Goal: Information Seeking & Learning: Find specific page/section

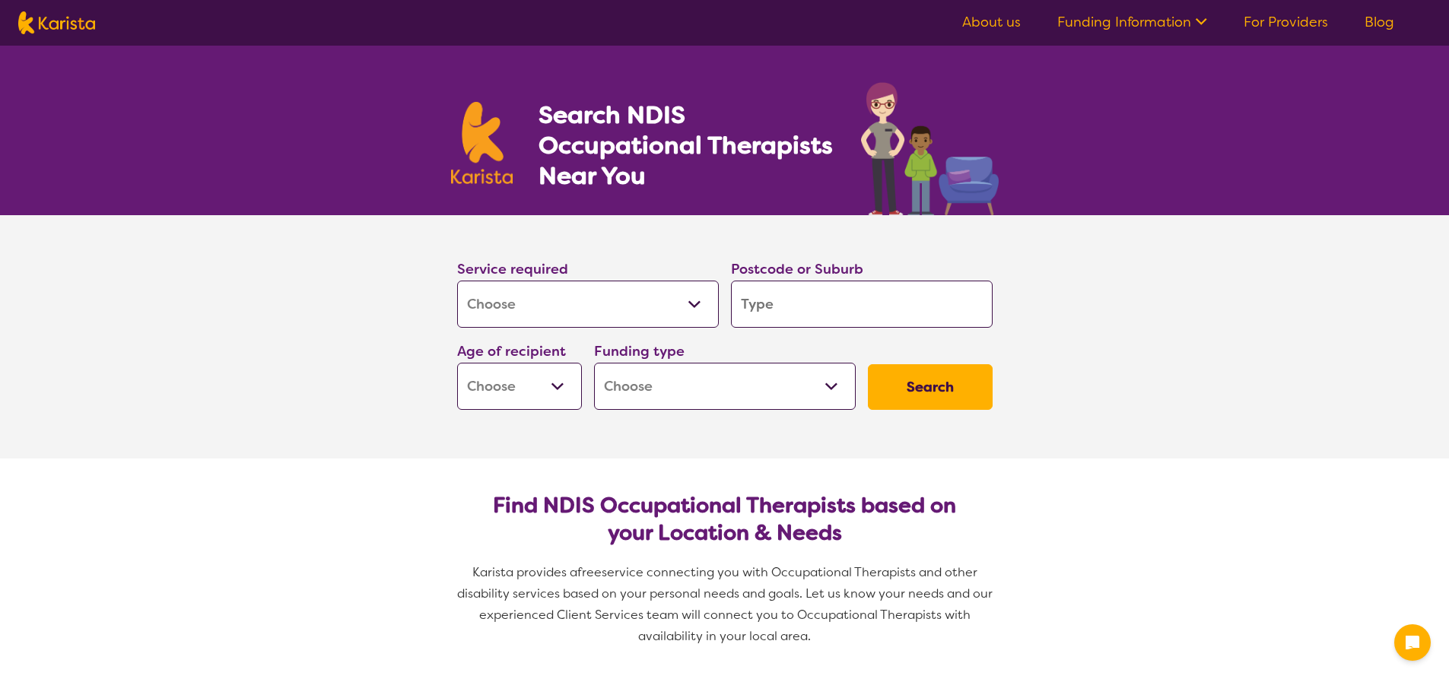
select select "[MEDICAL_DATA]"
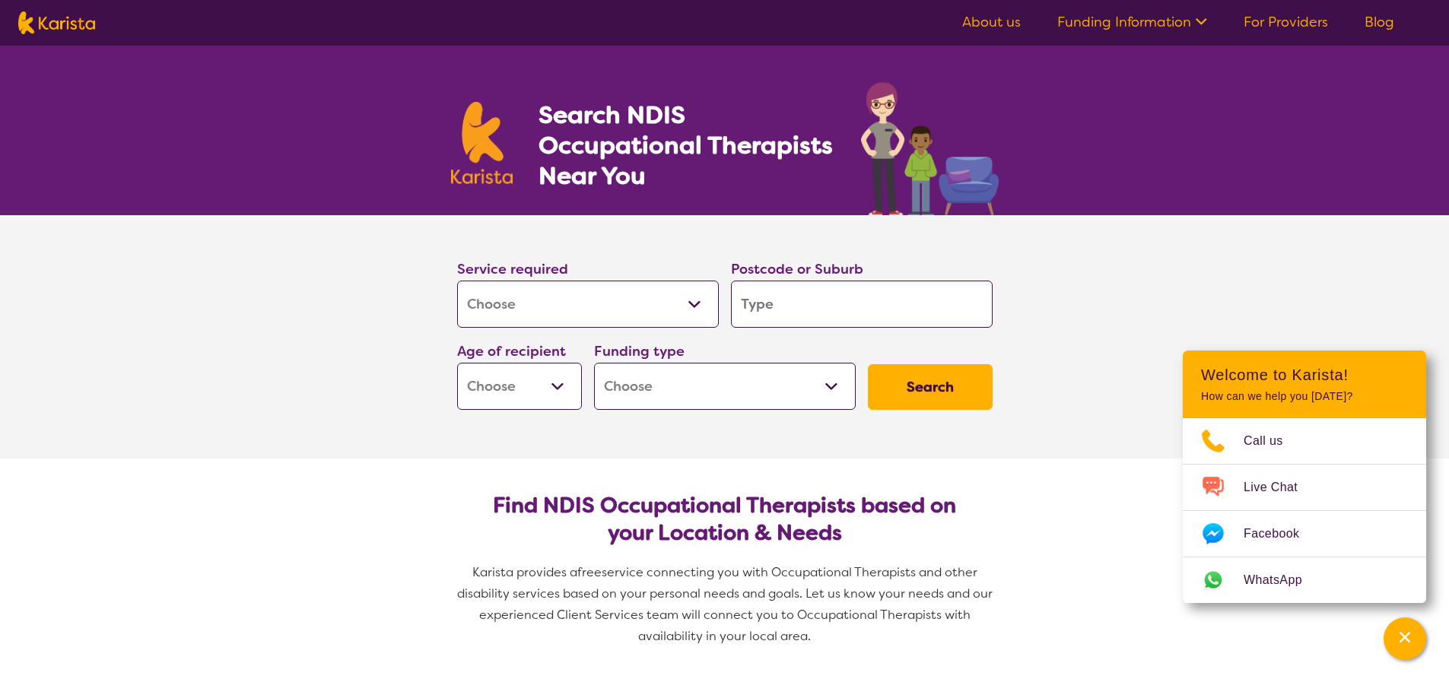
click at [786, 303] on input "search" at bounding box center [862, 304] width 262 height 47
type input "4"
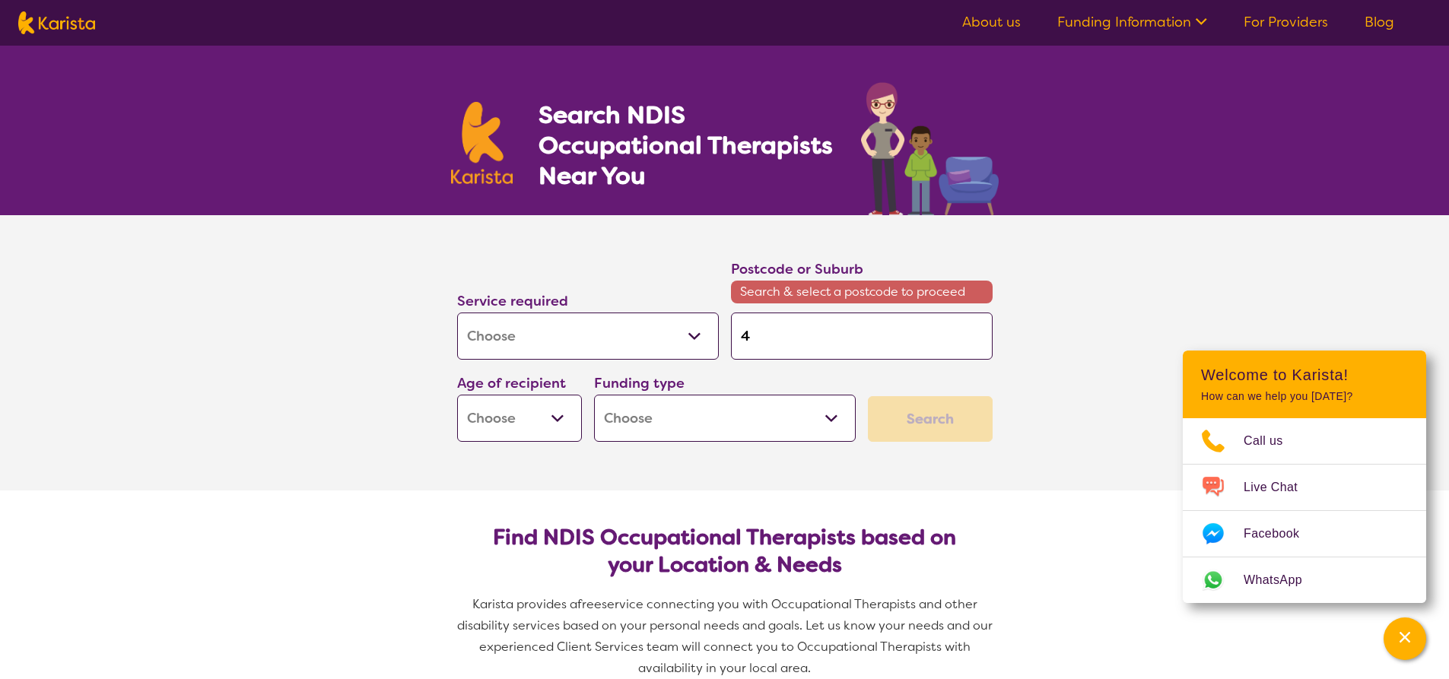
type input "41"
type input "413"
type input "4133"
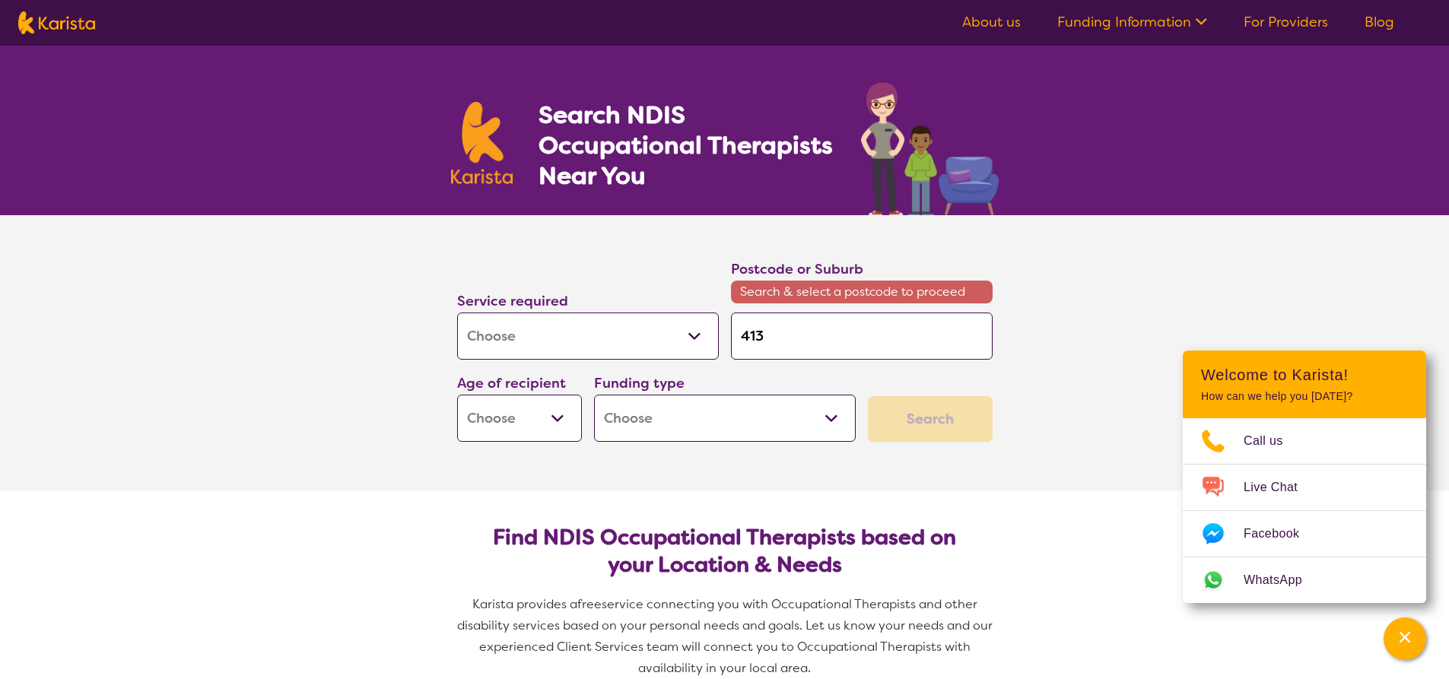
type input "4133"
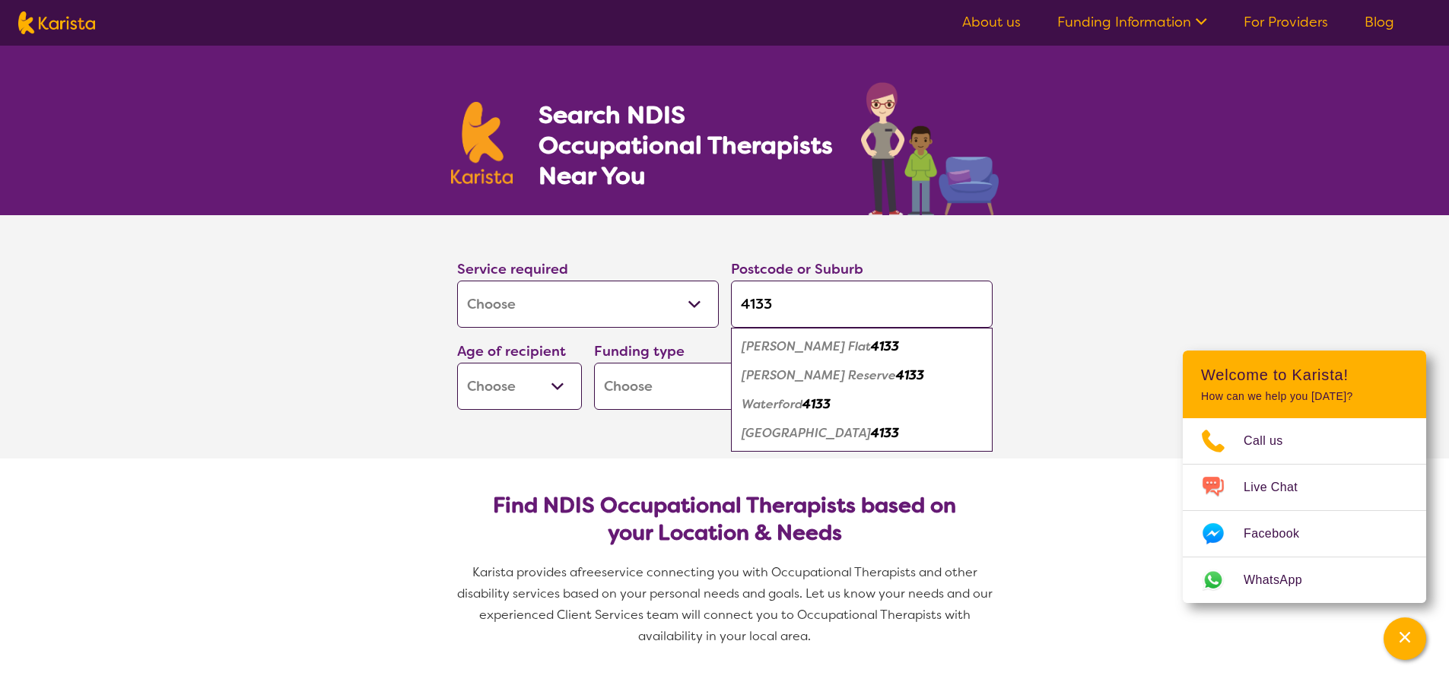
type input "4133"
click at [791, 370] on em "[PERSON_NAME] Reserve" at bounding box center [819, 375] width 154 height 16
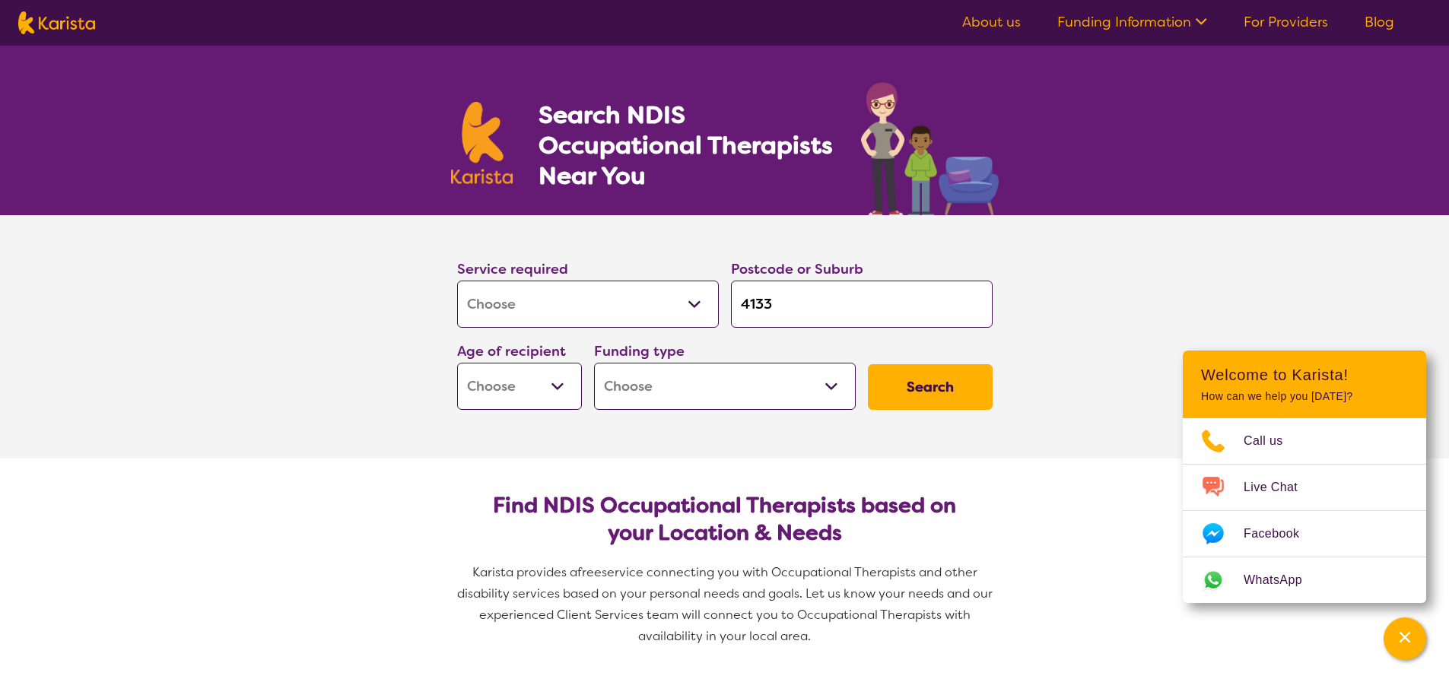
click at [824, 377] on select "Home Care Package (HCP) National Disability Insurance Scheme (NDIS) I don't know" at bounding box center [725, 386] width 262 height 47
select select "NDIS"
click at [594, 363] on select "Home Care Package (HCP) National Disability Insurance Scheme (NDIS) I don't know" at bounding box center [725, 386] width 262 height 47
select select "NDIS"
click at [561, 381] on select "Early Childhood - 0 to 9 Child - 10 to 11 Adolescent - 12 to 17 Adult - 18 to 6…" at bounding box center [519, 386] width 125 height 47
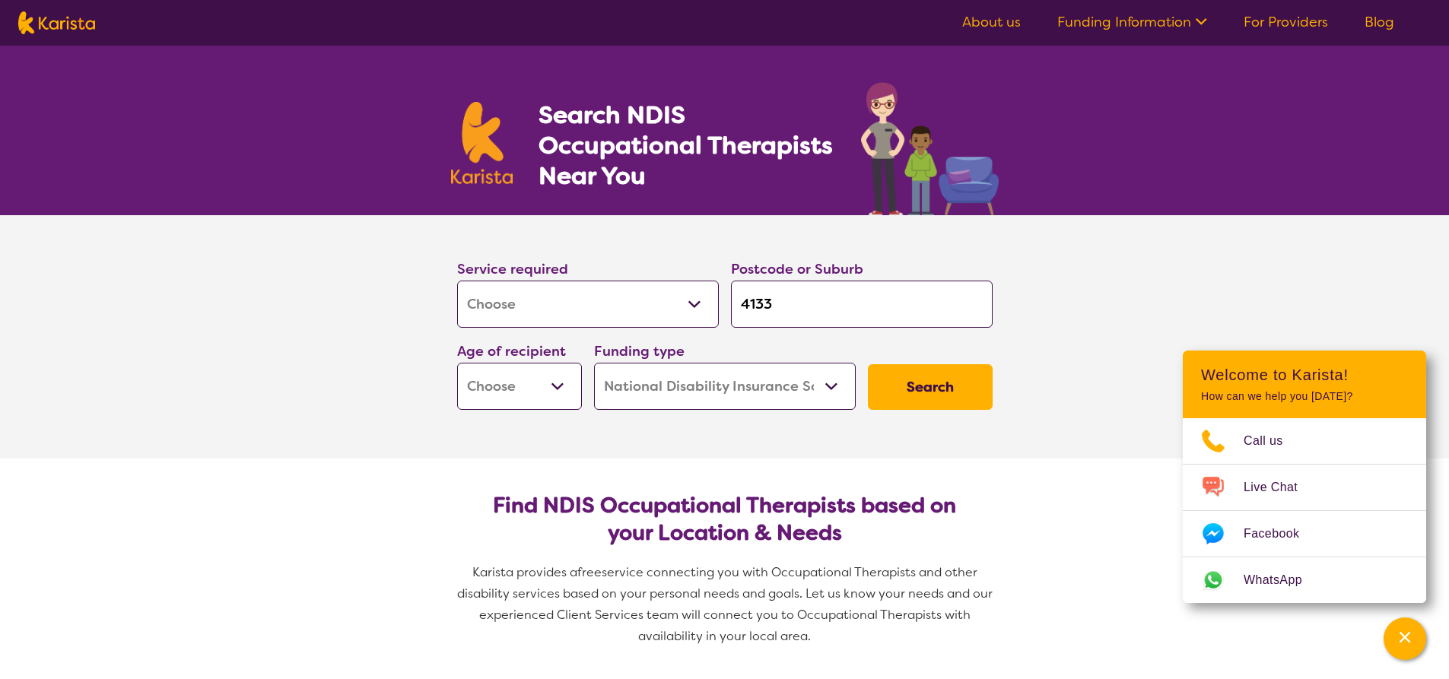
select select "AS"
click at [457, 363] on select "Early Childhood - 0 to 9 Child - 10 to 11 Adolescent - 12 to 17 Adult - 18 to 6…" at bounding box center [519, 386] width 125 height 47
select select "AS"
click at [956, 386] on button "Search" at bounding box center [930, 387] width 125 height 46
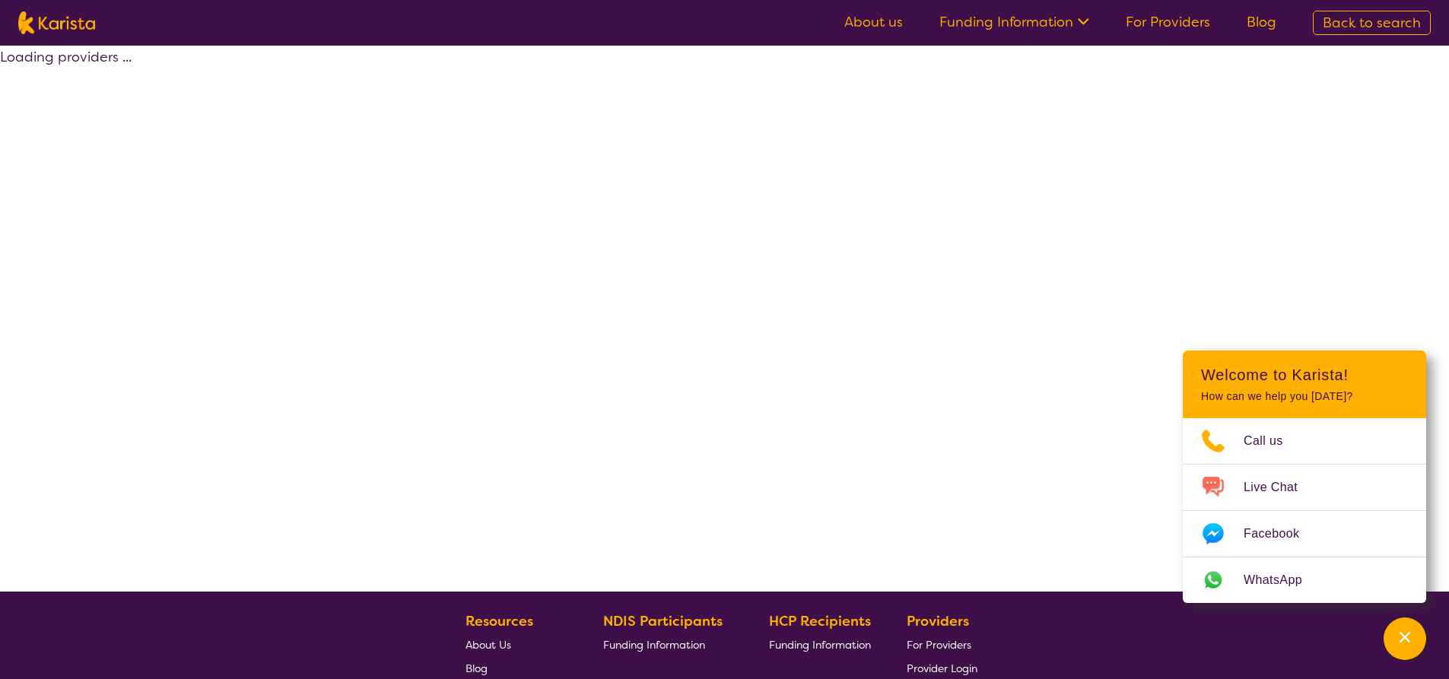
select select "by_score"
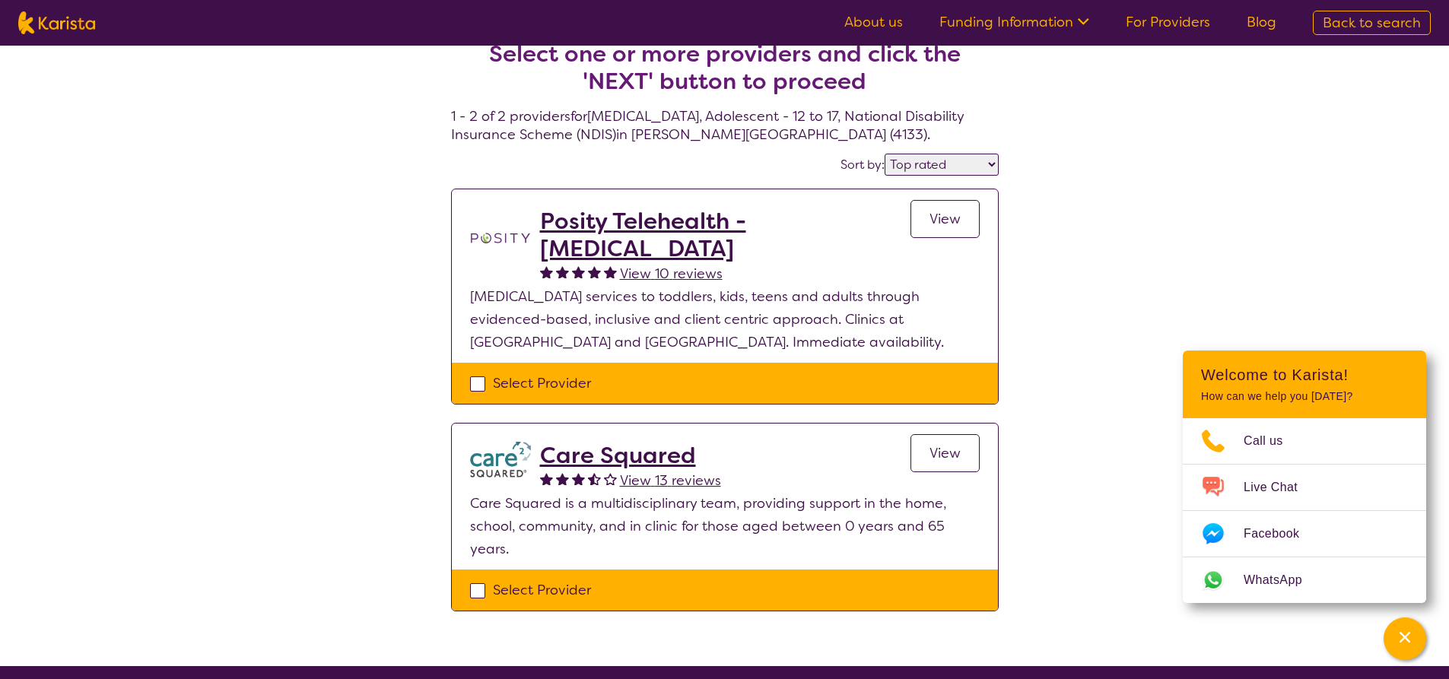
scroll to position [228, 0]
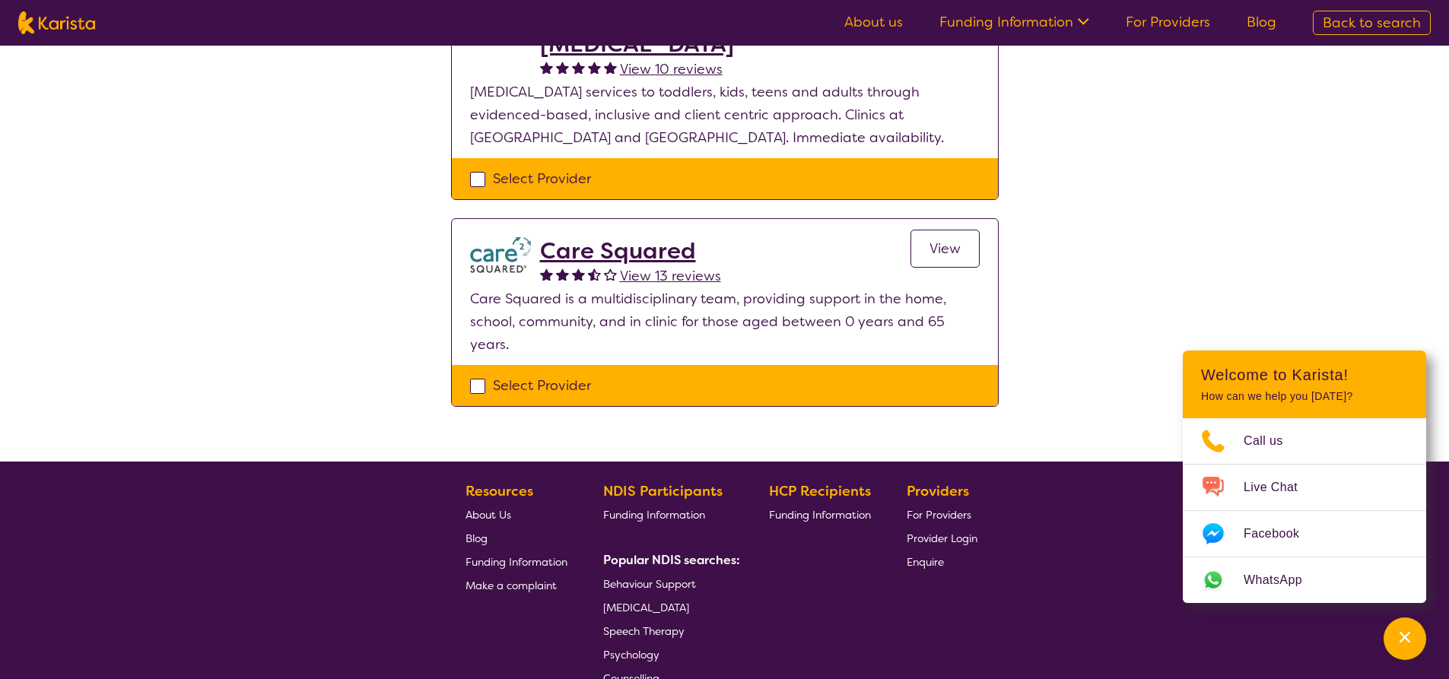
click at [617, 255] on h2 "Care Squared" at bounding box center [630, 250] width 181 height 27
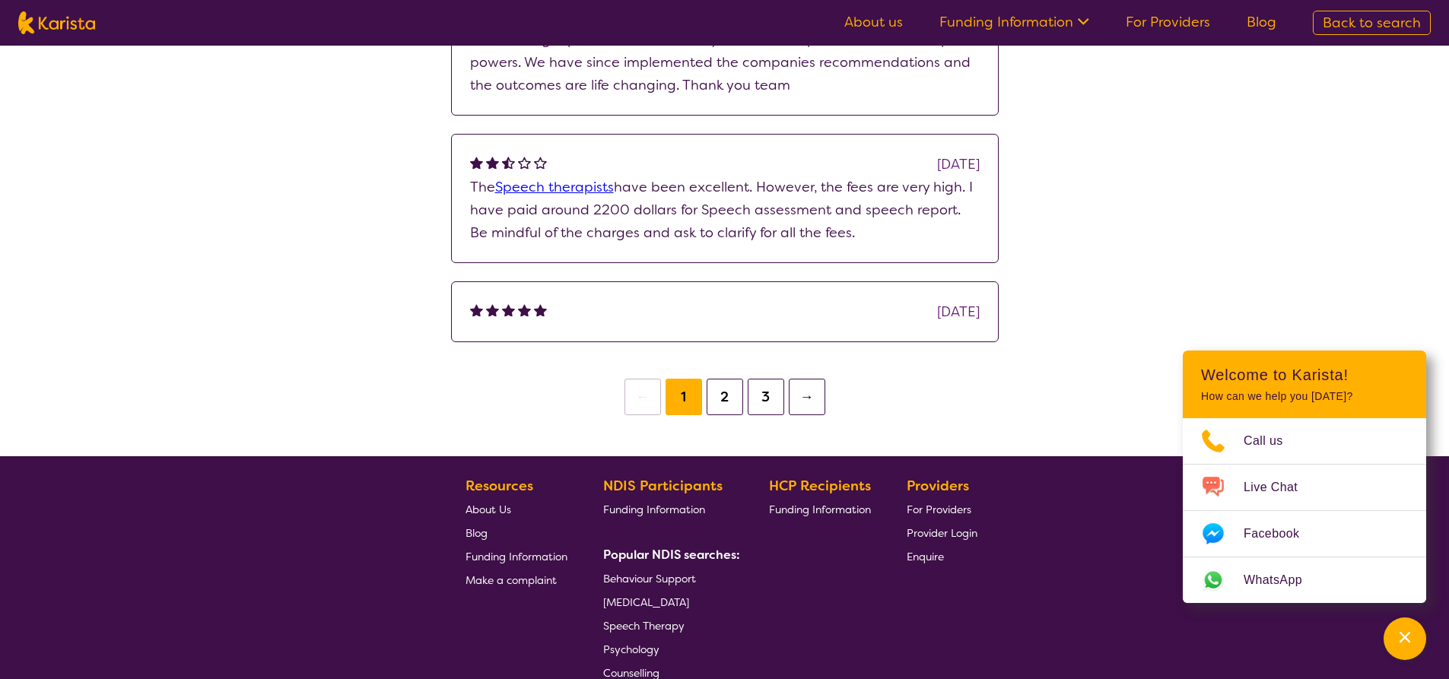
scroll to position [1597, 0]
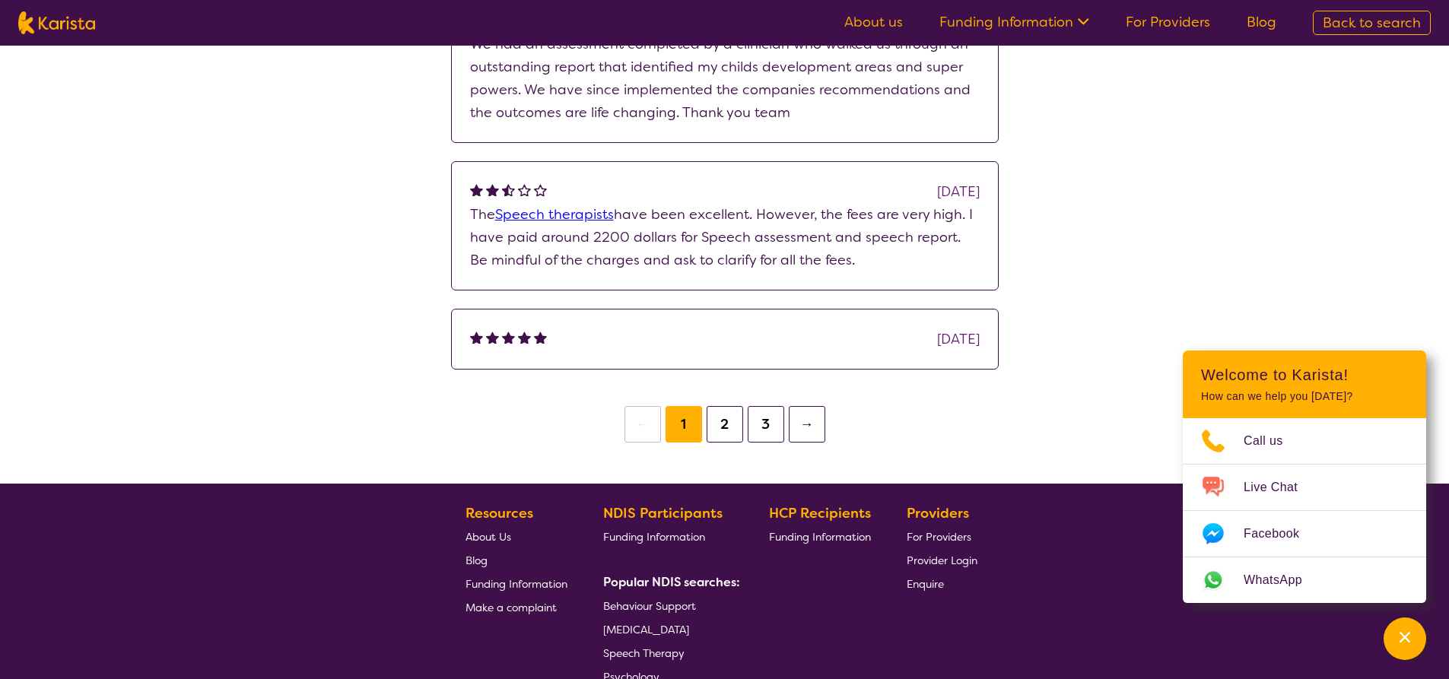
click at [735, 427] on button "2" at bounding box center [725, 424] width 37 height 37
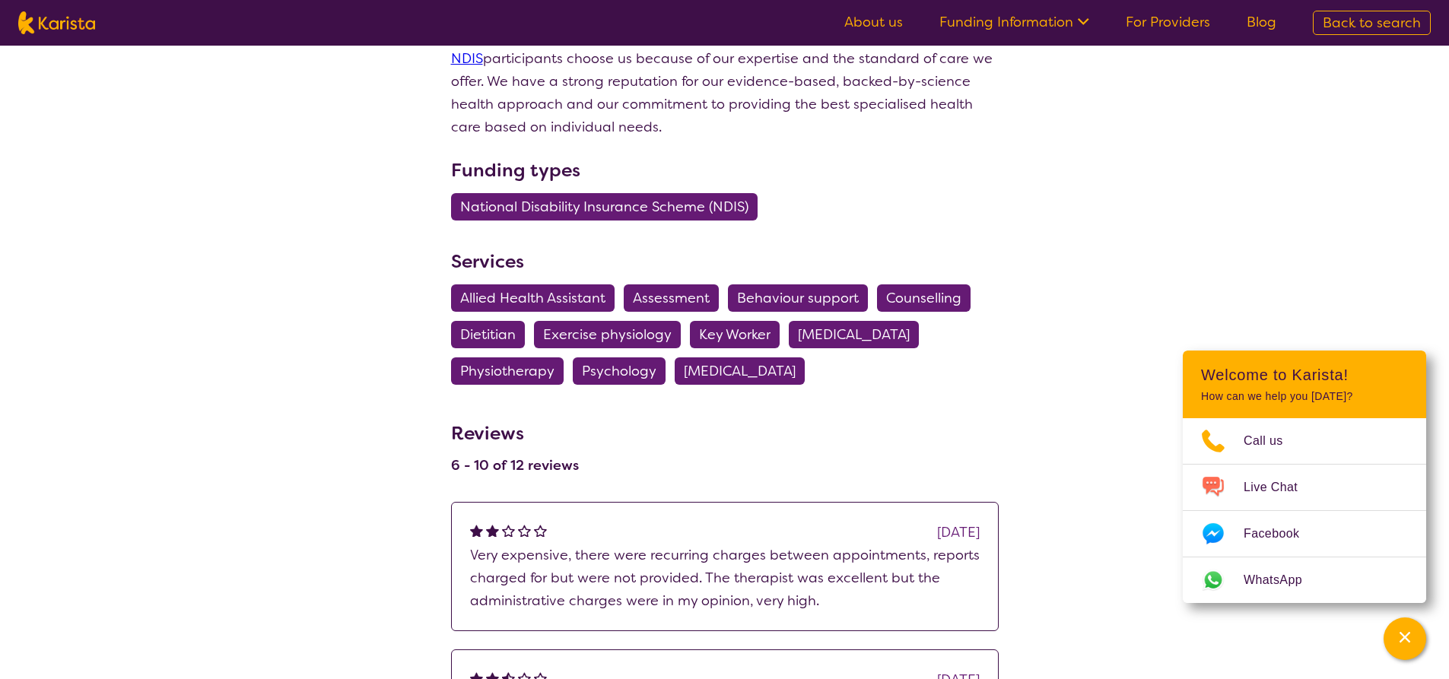
scroll to position [913, 0]
